Goal: Task Accomplishment & Management: Use online tool/utility

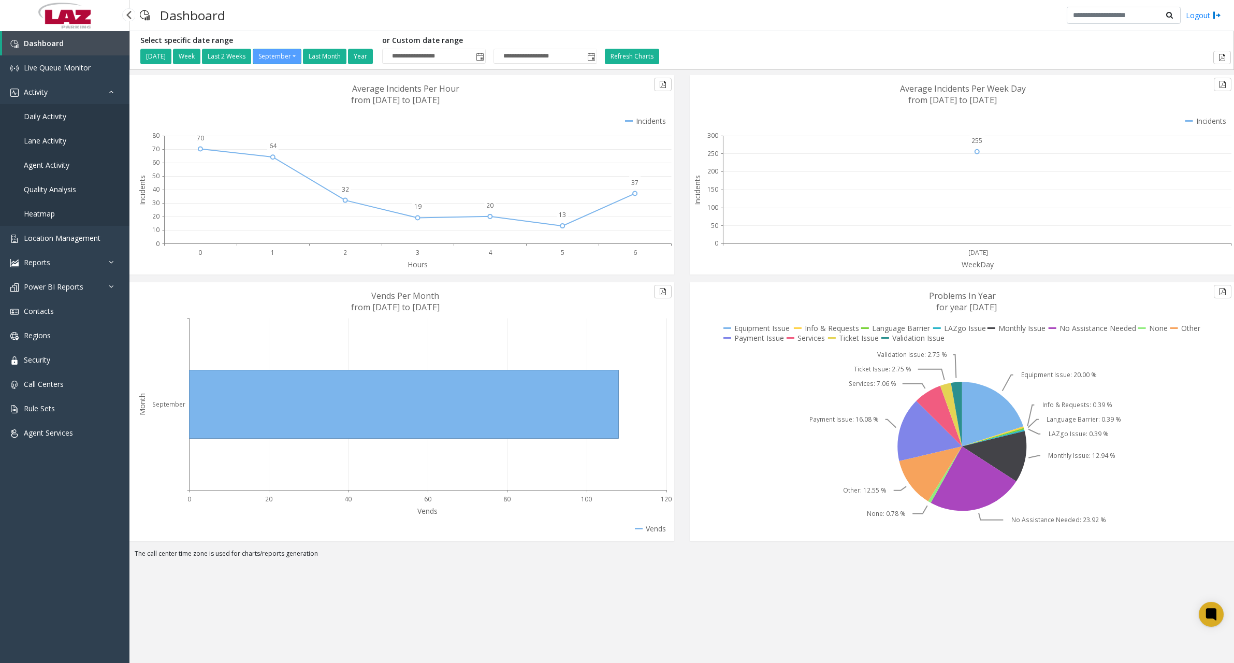
click at [69, 117] on link "Daily Activity" at bounding box center [65, 116] width 130 height 24
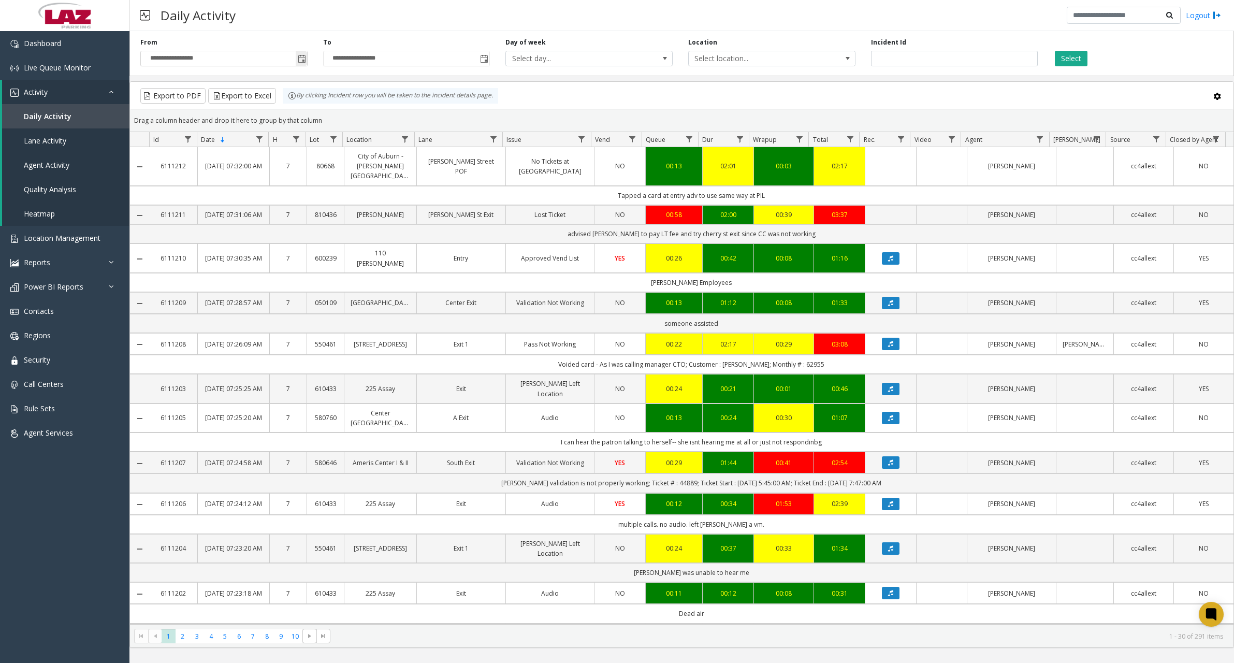
click at [301, 54] on span "Toggle popup" at bounding box center [301, 58] width 11 height 17
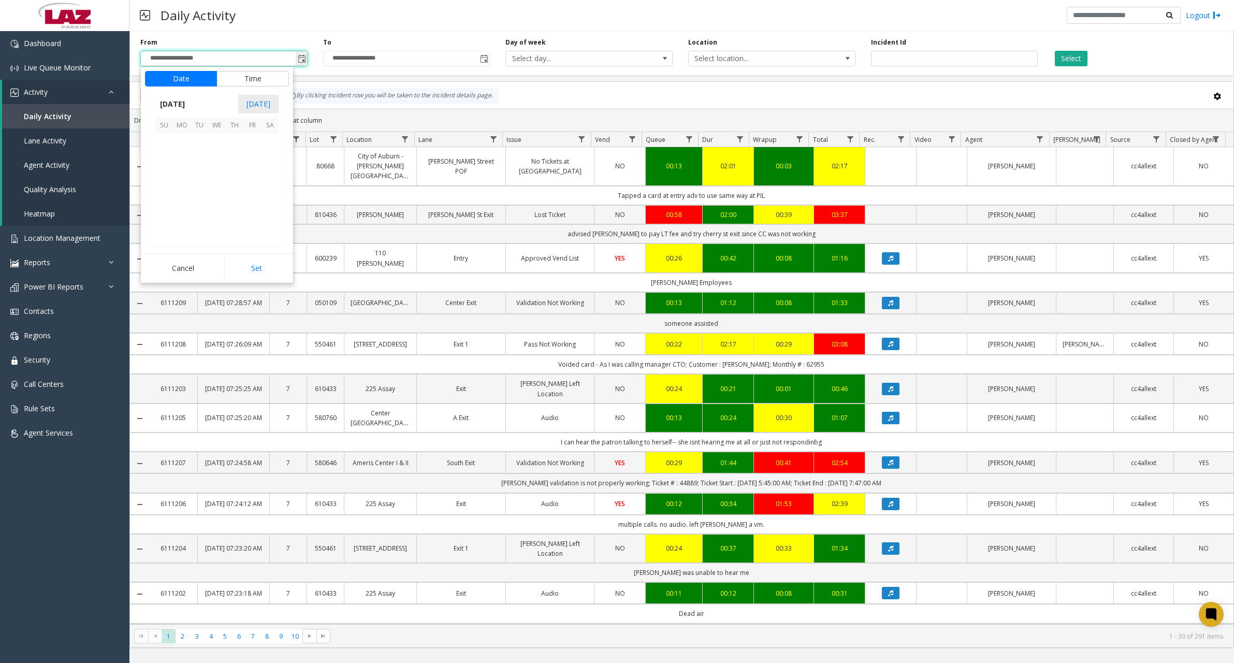
scroll to position [185919, 0]
click at [235, 144] on span "4" at bounding box center [235, 142] width 18 height 18
click at [167, 163] on span "11" at bounding box center [170, 164] width 8 height 10
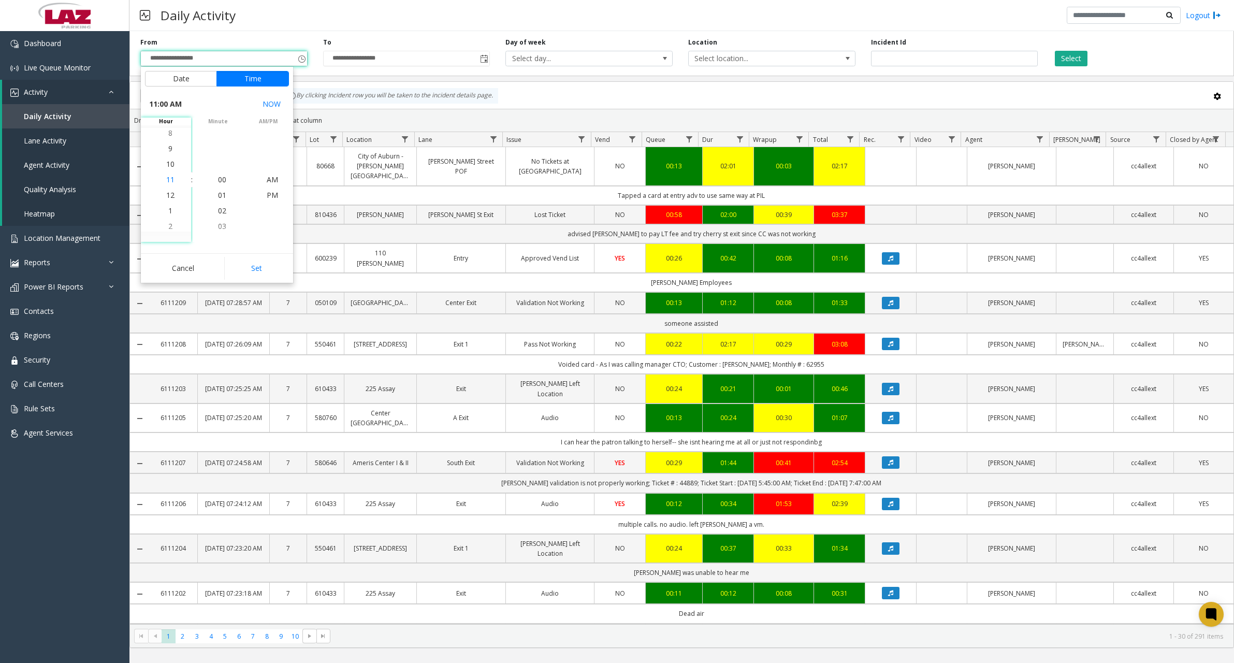
click at [166, 179] on span "11" at bounding box center [170, 180] width 8 height 10
click at [220, 195] on span "30" at bounding box center [222, 195] width 8 height 10
click at [267, 194] on span "PM" at bounding box center [272, 195] width 11 height 10
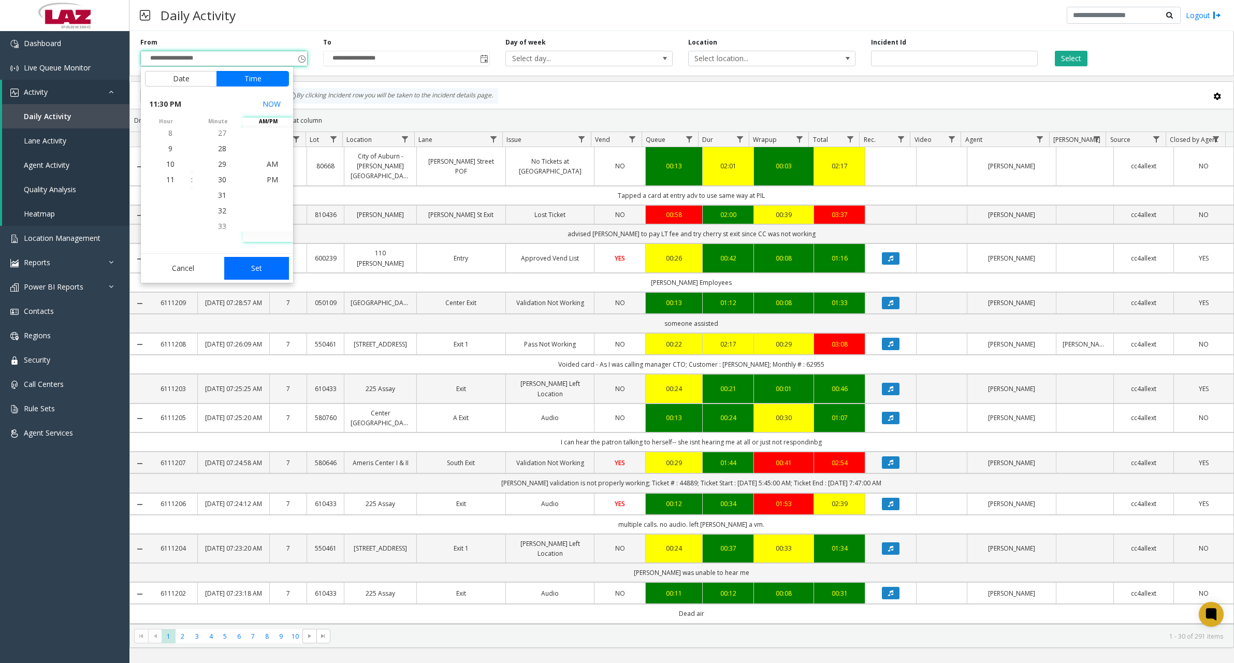
click at [269, 272] on button "Set" at bounding box center [256, 268] width 65 height 23
type input "**********"
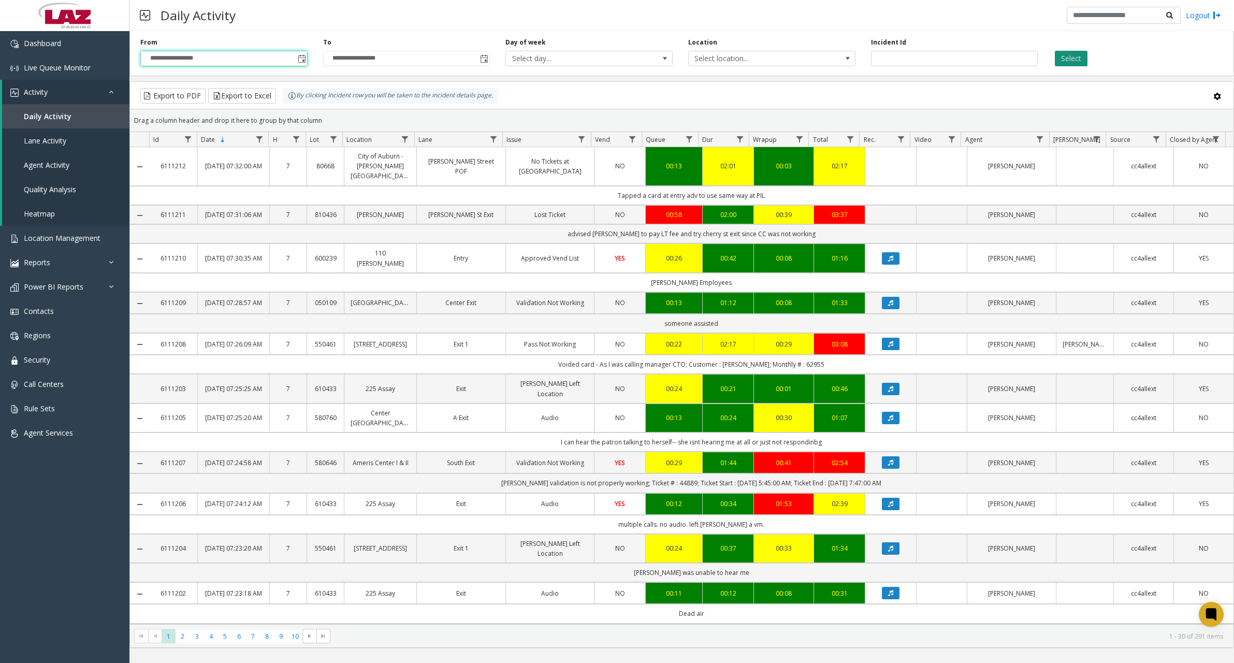
click at [1080, 56] on app-root "**********" at bounding box center [617, 331] width 1234 height 663
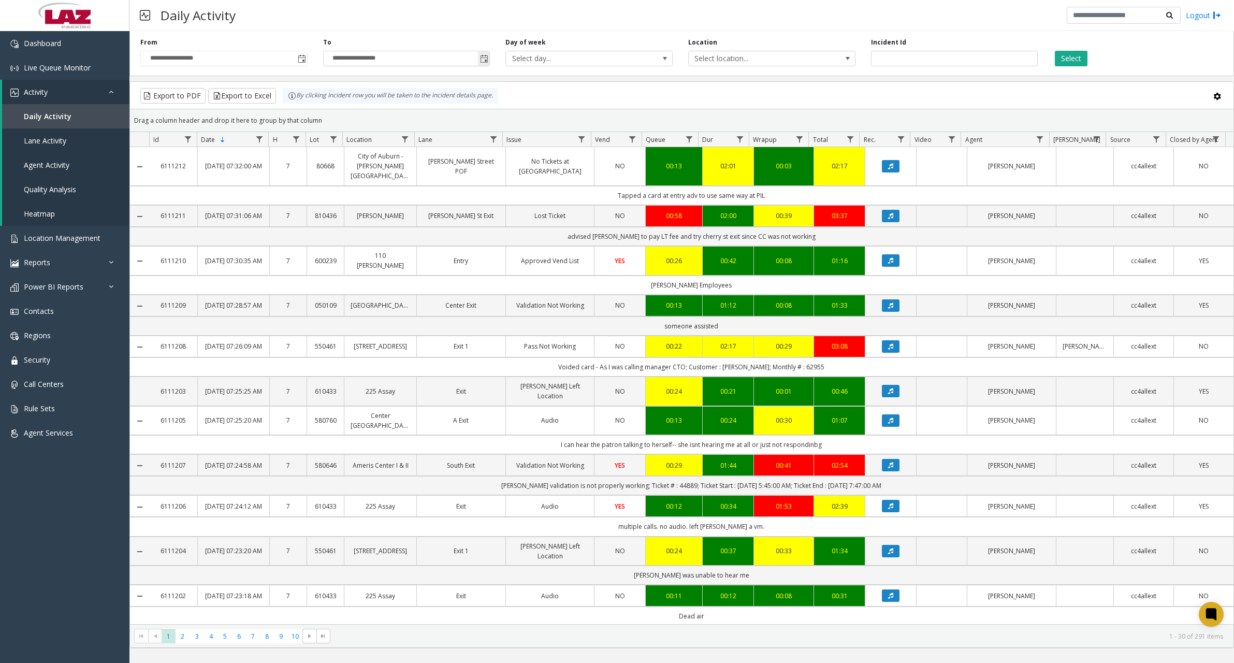
click at [484, 55] on span "Toggle popup" at bounding box center [484, 59] width 8 height 8
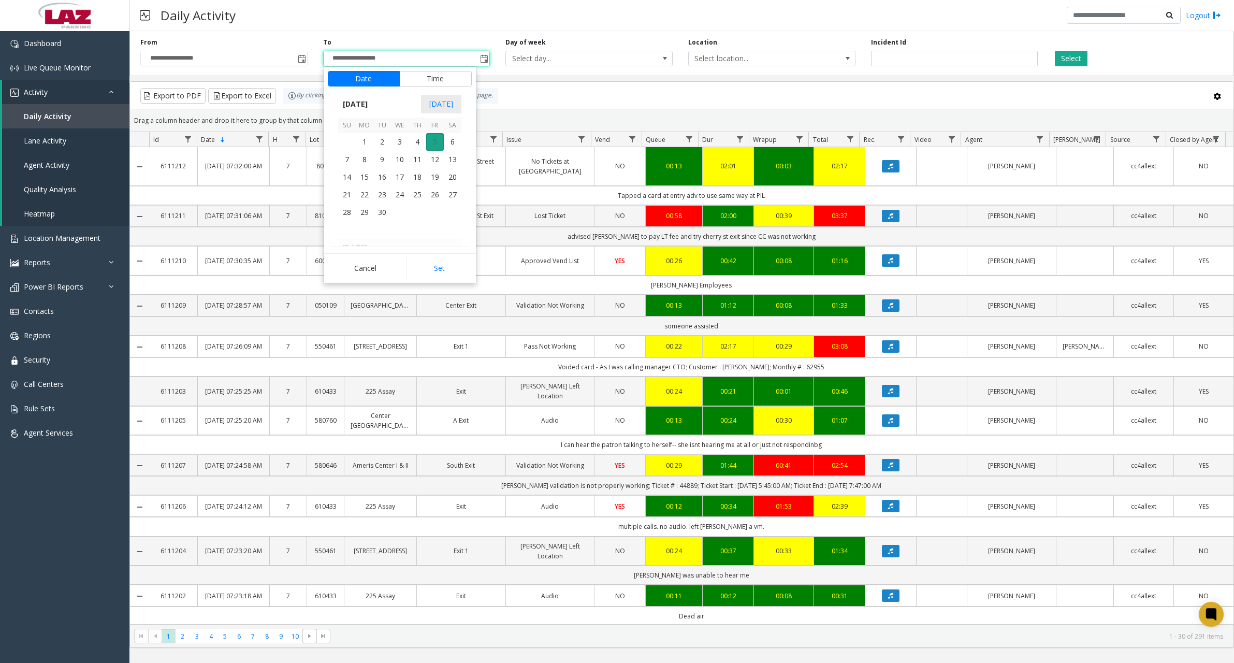
click at [434, 141] on span "5" at bounding box center [435, 142] width 18 height 18
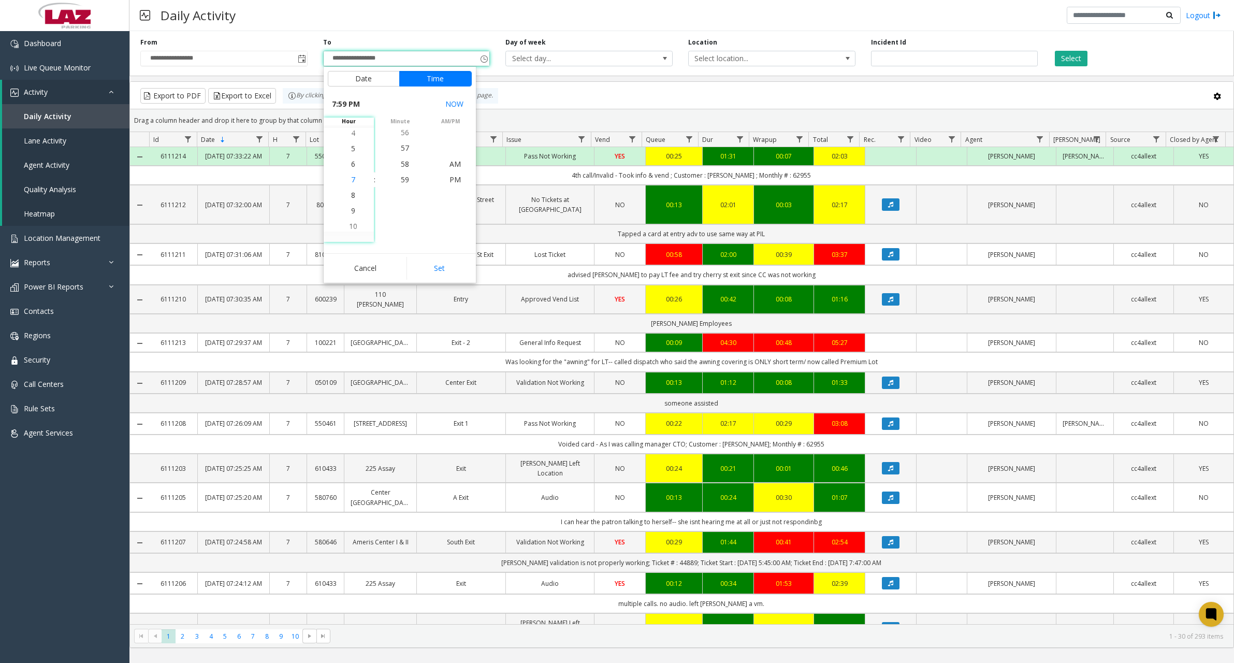
click at [351, 180] on span "7" at bounding box center [353, 180] width 4 height 10
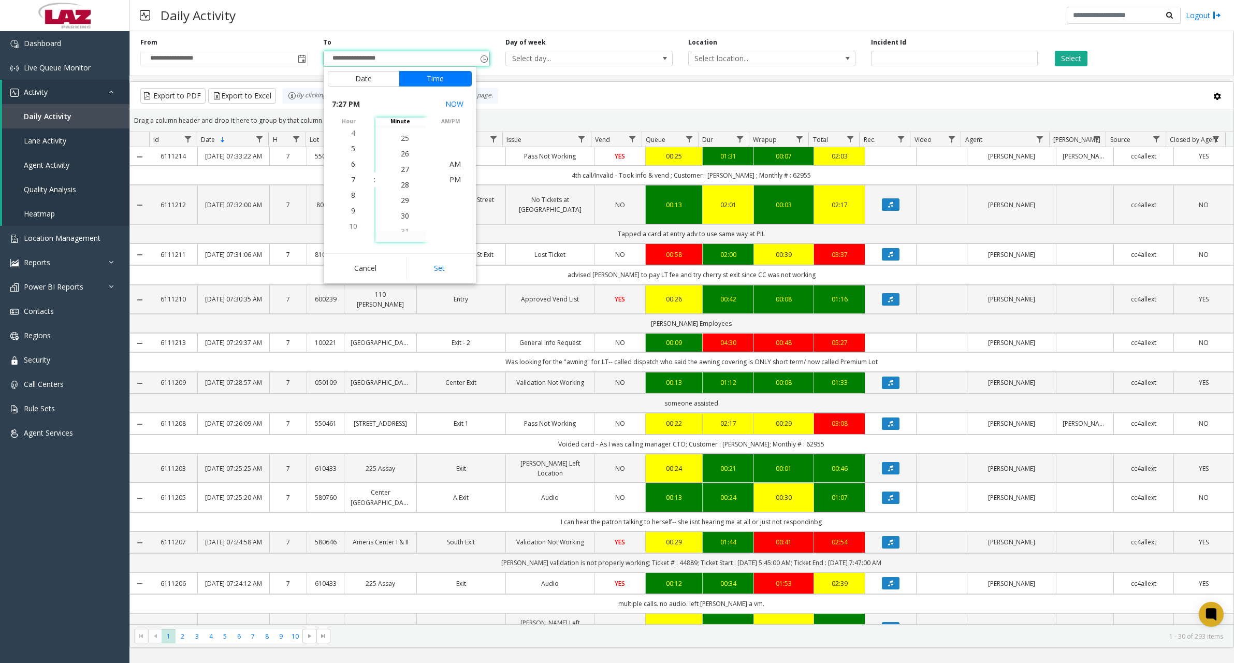
scroll to position [420, 0]
click at [402, 224] on span "30" at bounding box center [405, 226] width 8 height 10
click at [452, 166] on span "AM" at bounding box center [455, 164] width 11 height 10
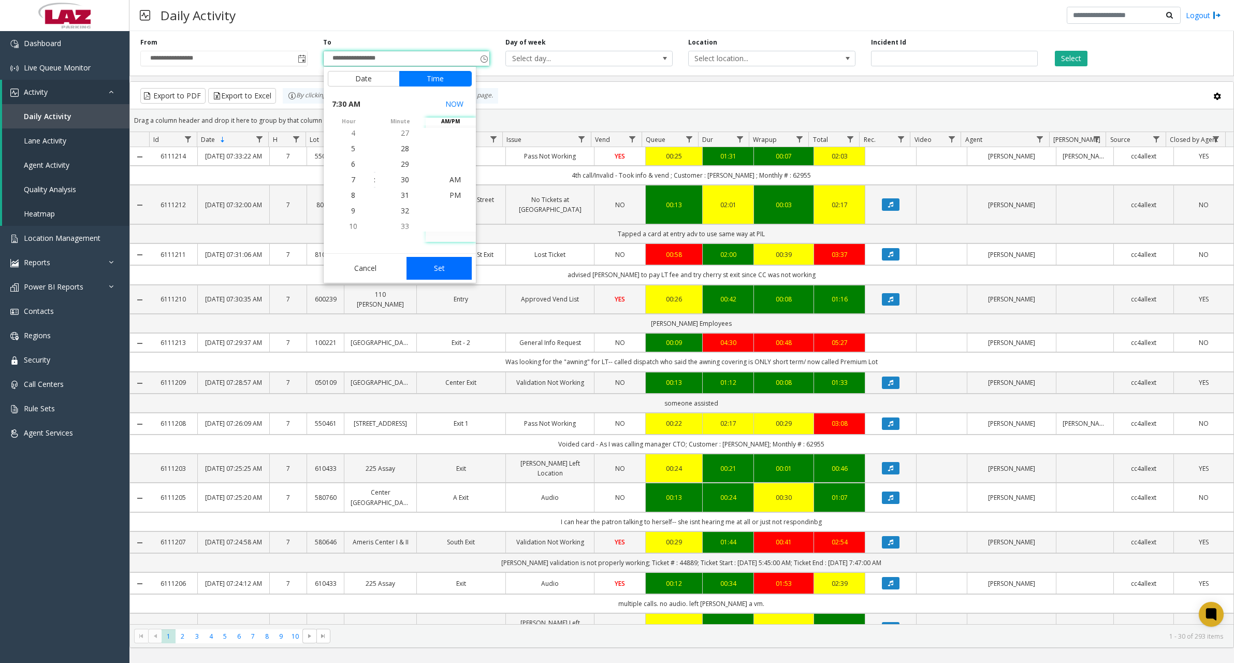
click at [447, 264] on button "Set" at bounding box center [439, 268] width 65 height 23
type input "**********"
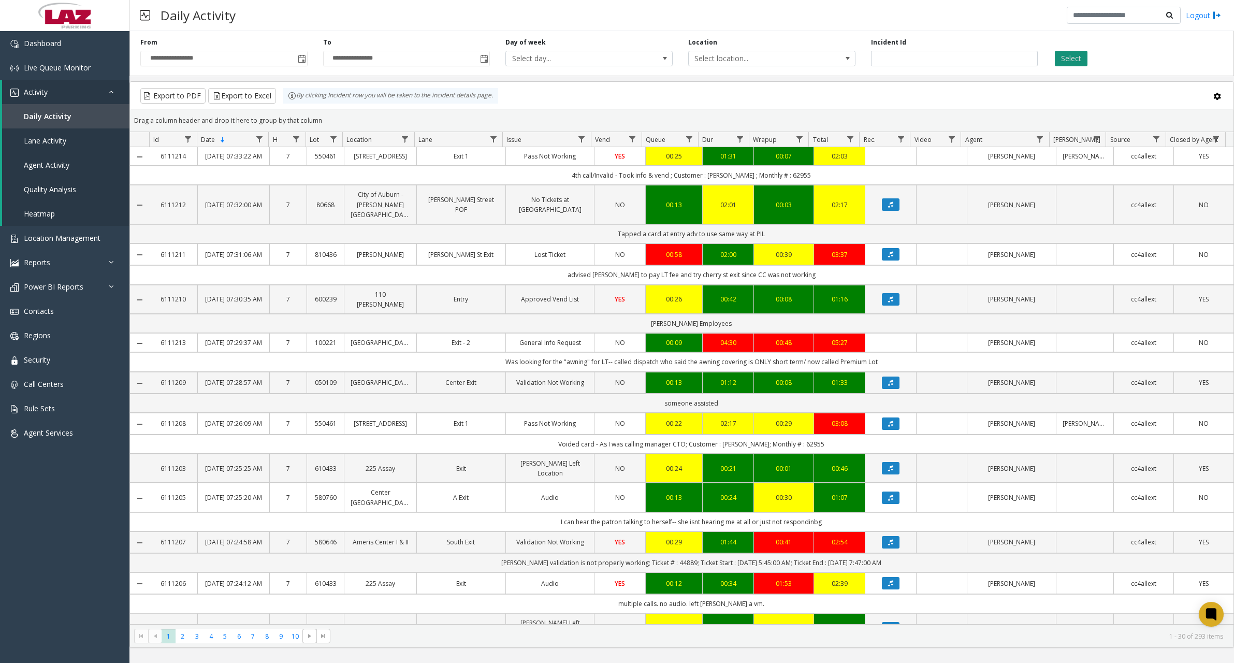
click at [1070, 55] on button "Select" at bounding box center [1071, 59] width 33 height 16
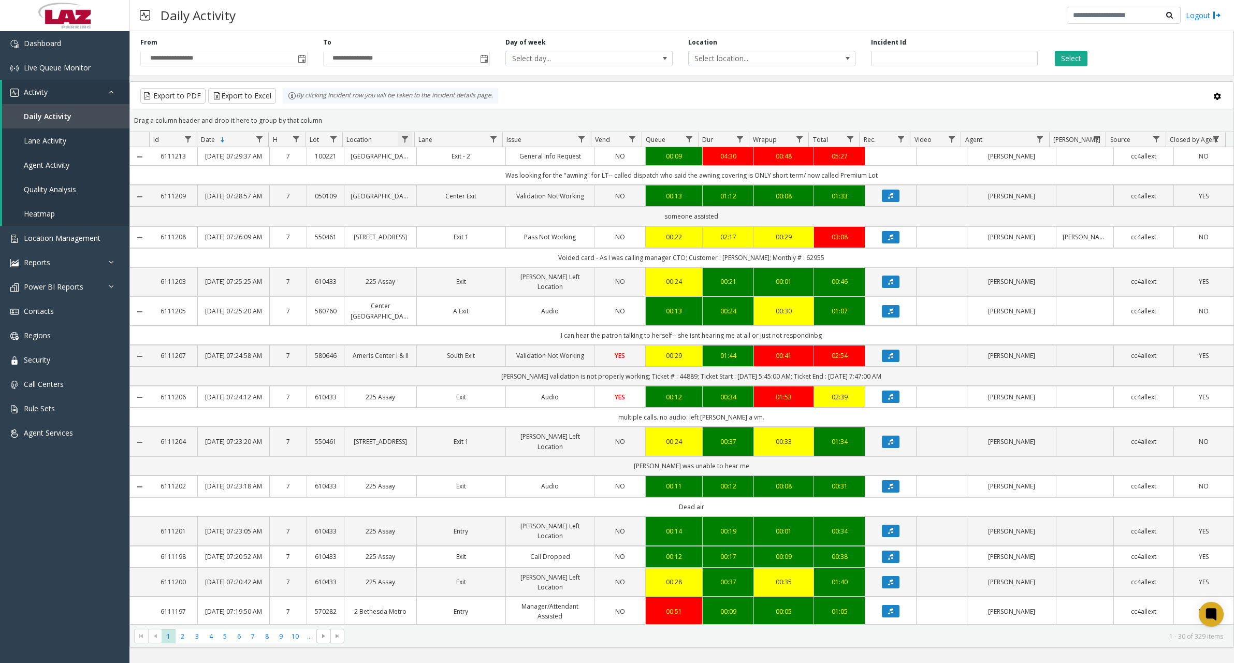
click at [405, 139] on span "Data table" at bounding box center [405, 139] width 8 height 8
click at [425, 185] on input "Location Filter" at bounding box center [450, 184] width 88 height 18
type input "******"
click at [470, 274] on button "Filter" at bounding box center [472, 280] width 42 height 23
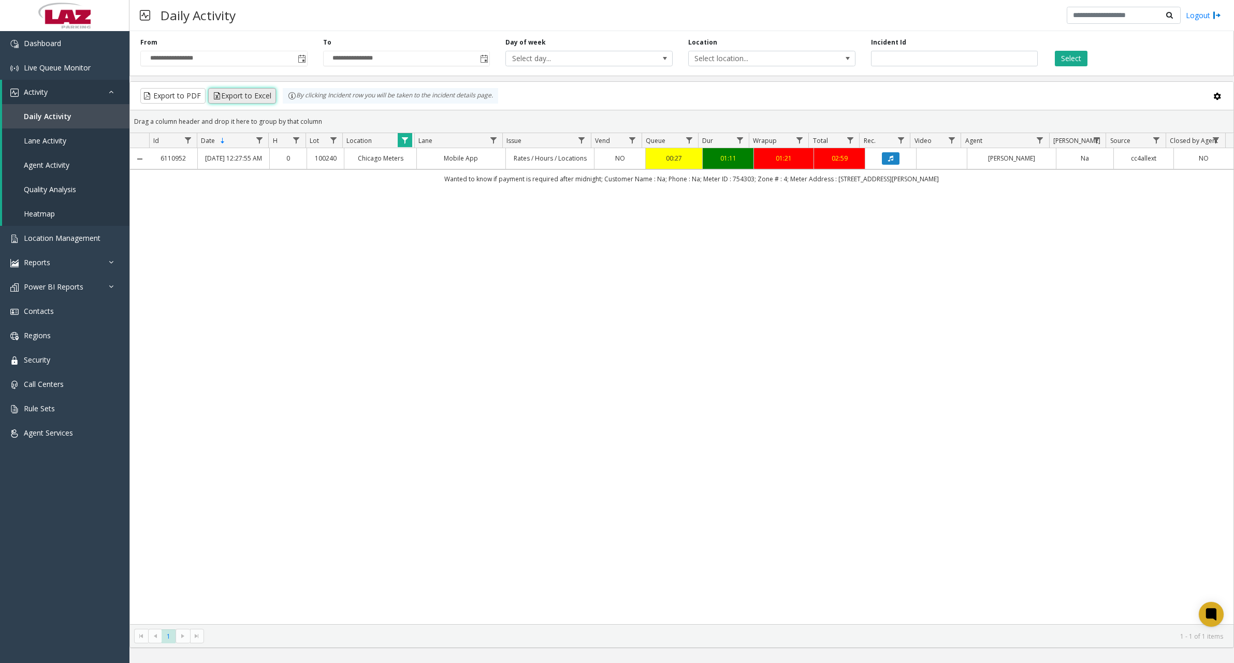
click at [253, 95] on button "Export to Excel" at bounding box center [242, 96] width 68 height 16
click at [91, 50] on link "Dashboard" at bounding box center [65, 43] width 130 height 24
